Goal: Check status: Check status

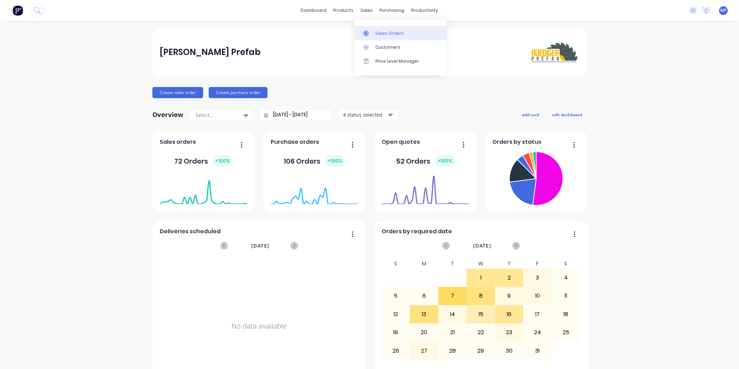
click at [376, 33] on div "Sales Orders" at bounding box center [390, 33] width 29 height 6
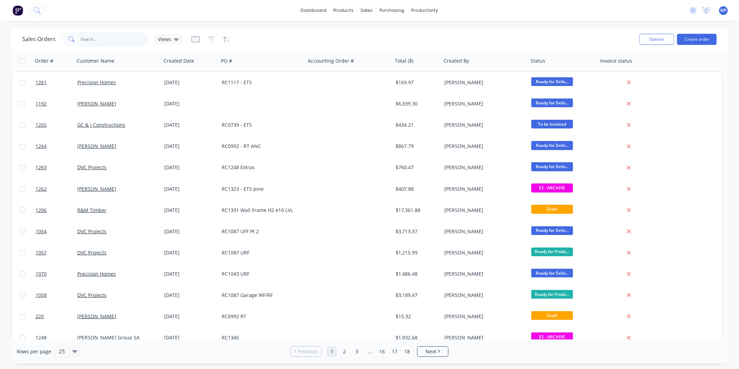
click at [87, 42] on input "text" at bounding box center [115, 39] width 68 height 14
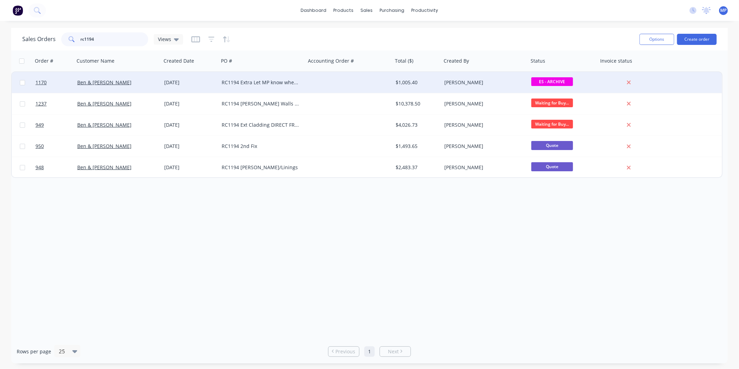
type input "rc1194"
click at [306, 90] on div at bounding box center [349, 82] width 87 height 21
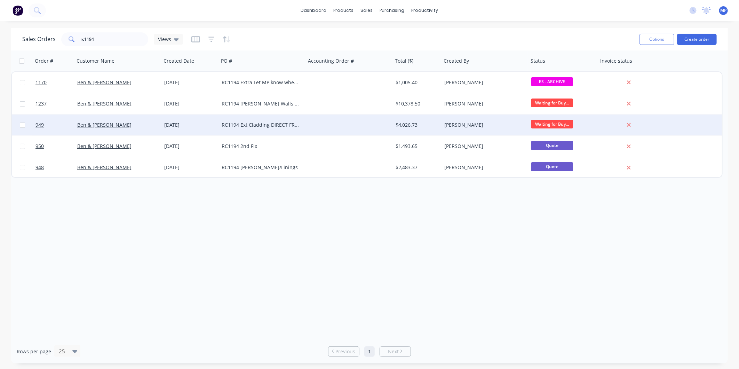
click at [303, 120] on div "RC1194 Ext Cladding DIRECT FROM [PERSON_NAME]" at bounding box center [262, 124] width 87 height 21
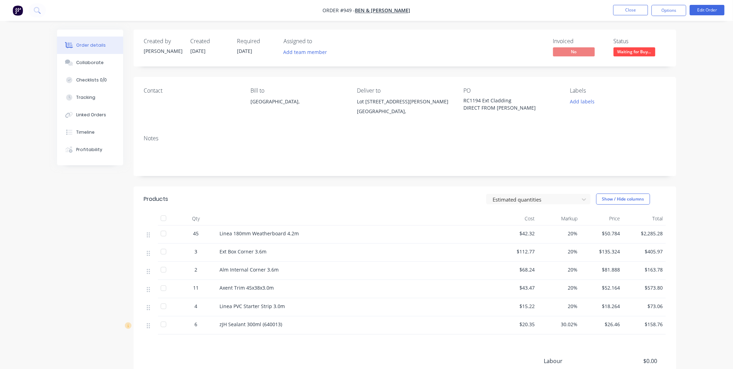
scroll to position [39, 0]
